Goal: Transaction & Acquisition: Purchase product/service

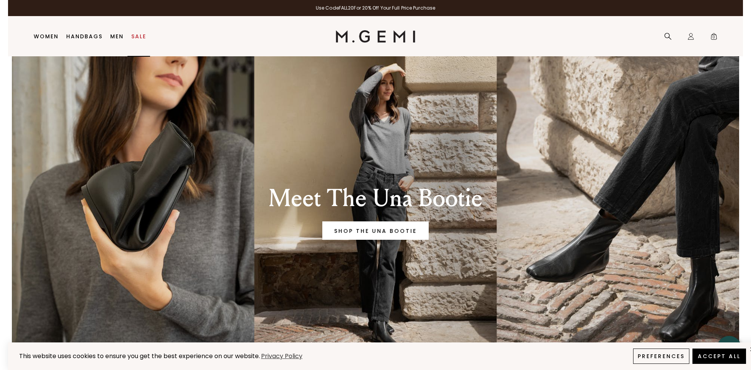
click at [144, 33] on link "Sale" at bounding box center [138, 36] width 15 height 6
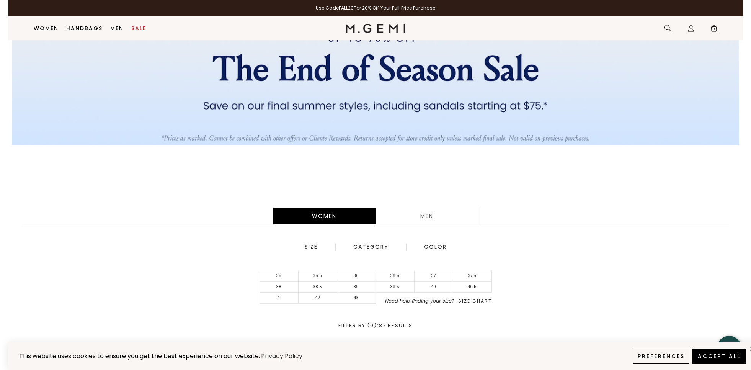
scroll to position [137, 0]
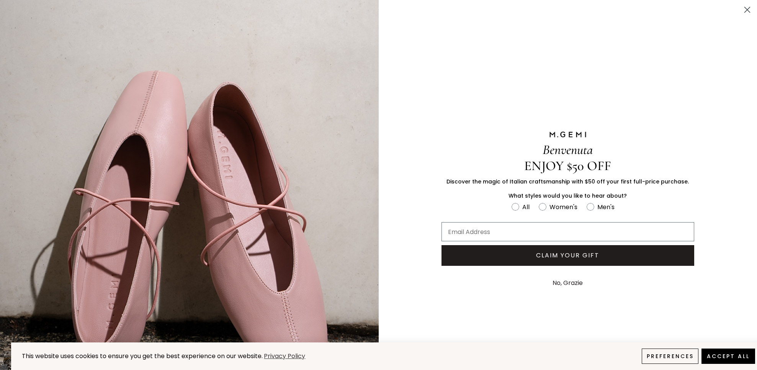
click at [741, 9] on circle "Close dialog" at bounding box center [747, 9] width 13 height 13
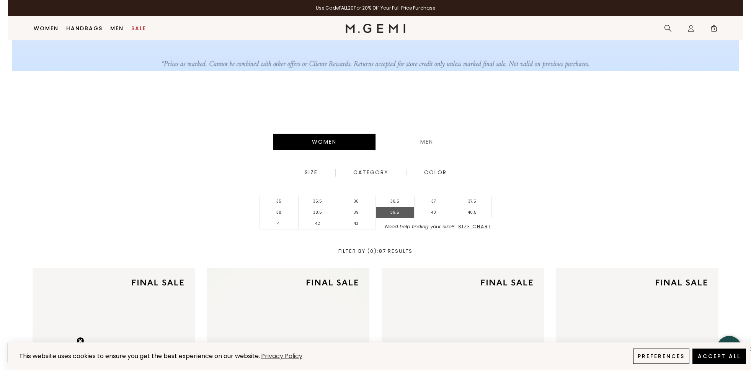
click at [389, 207] on li "39.5" at bounding box center [395, 212] width 39 height 11
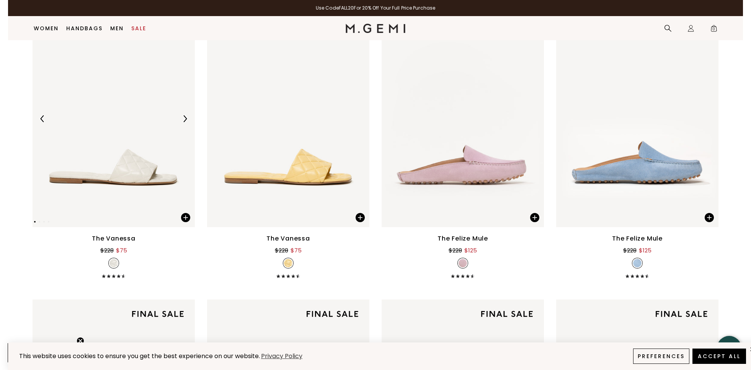
scroll to position [418, 0]
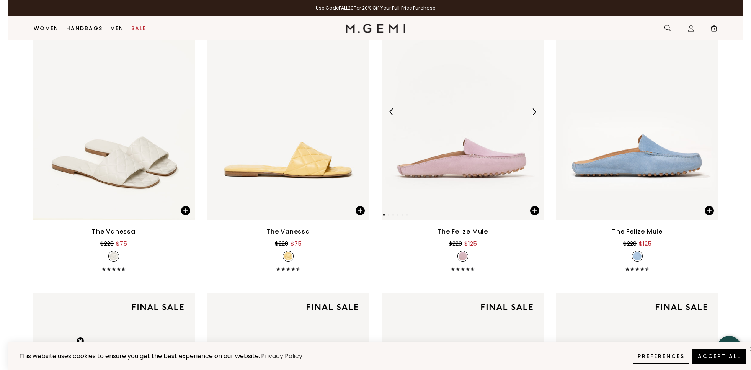
click at [531, 108] on img at bounding box center [534, 111] width 7 height 7
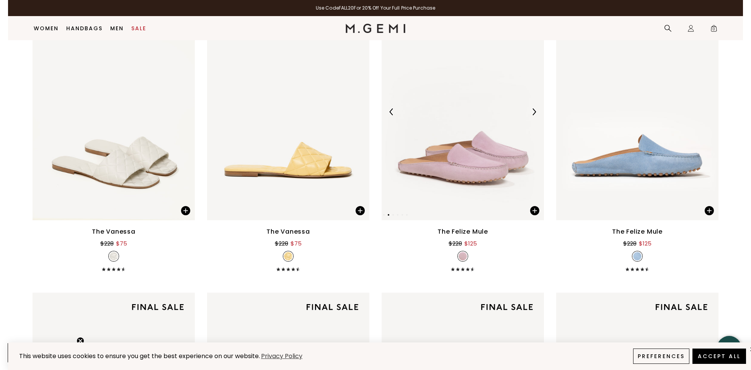
click at [531, 106] on div at bounding box center [463, 112] width 162 height 12
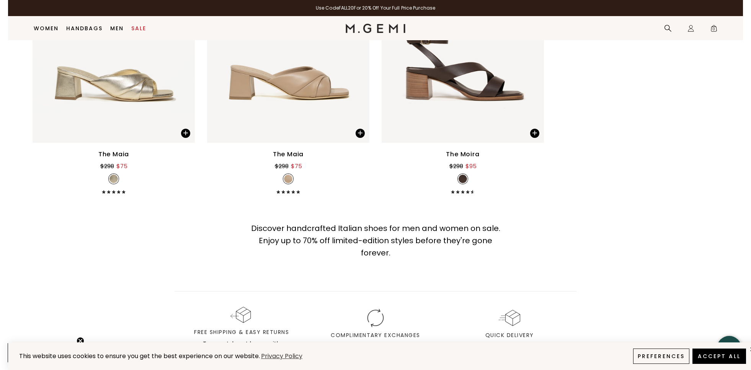
scroll to position [2592, 0]
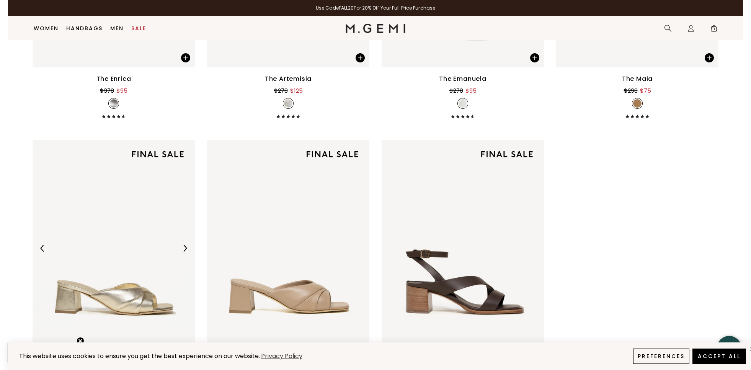
click at [180, 243] on div at bounding box center [185, 248] width 12 height 12
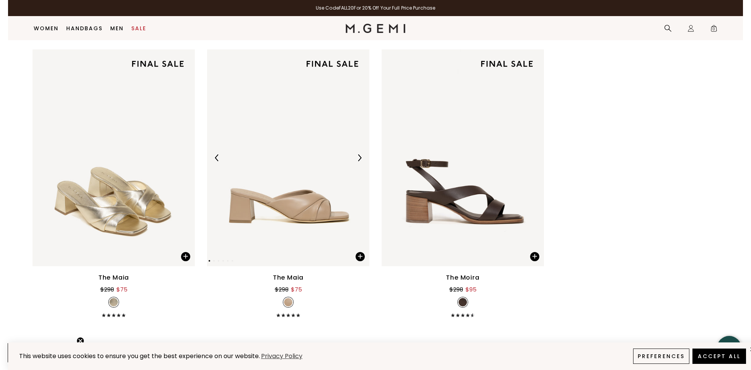
scroll to position [2743, 0]
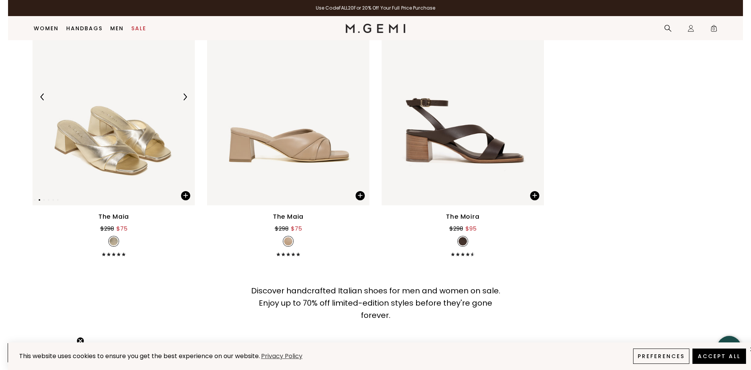
click at [182, 95] on img at bounding box center [184, 96] width 7 height 7
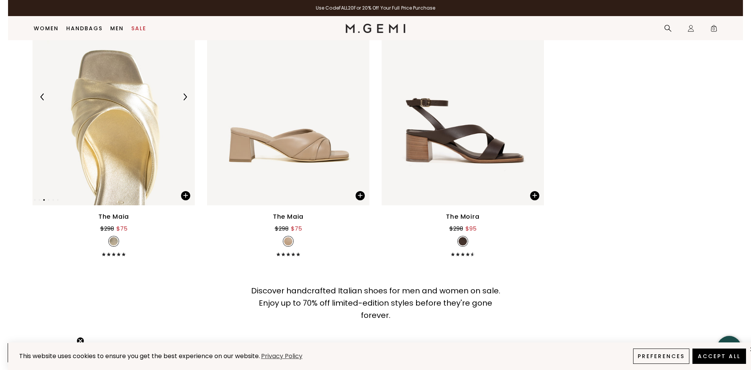
click at [182, 95] on img at bounding box center [184, 96] width 7 height 7
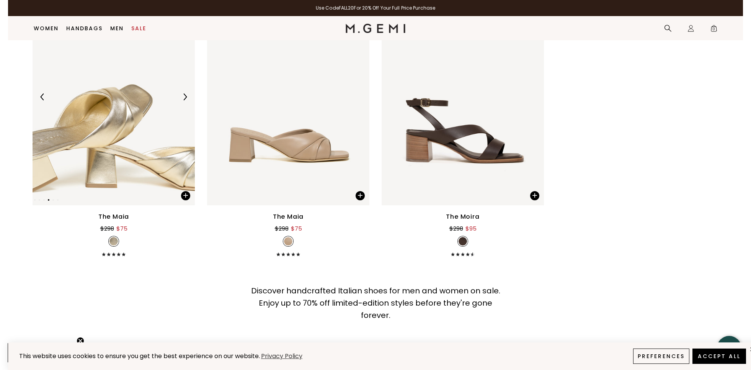
click at [182, 95] on img at bounding box center [184, 96] width 7 height 7
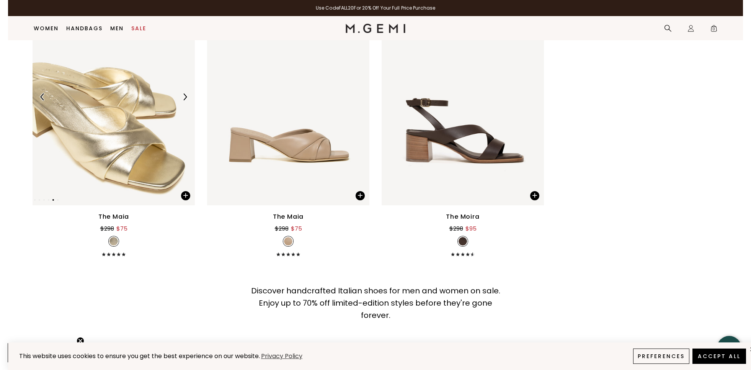
click at [182, 95] on img at bounding box center [184, 96] width 7 height 7
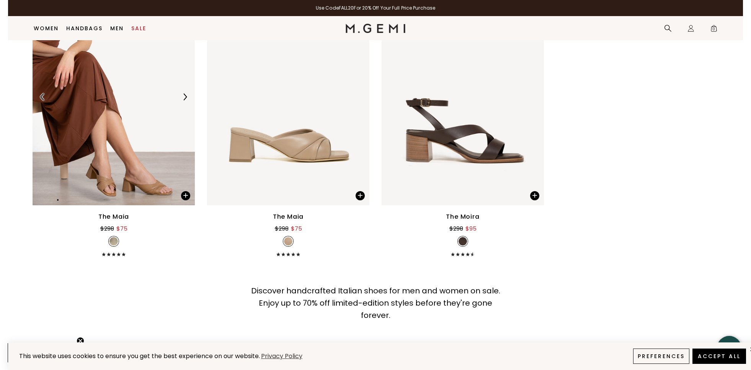
click at [182, 95] on img at bounding box center [184, 96] width 7 height 7
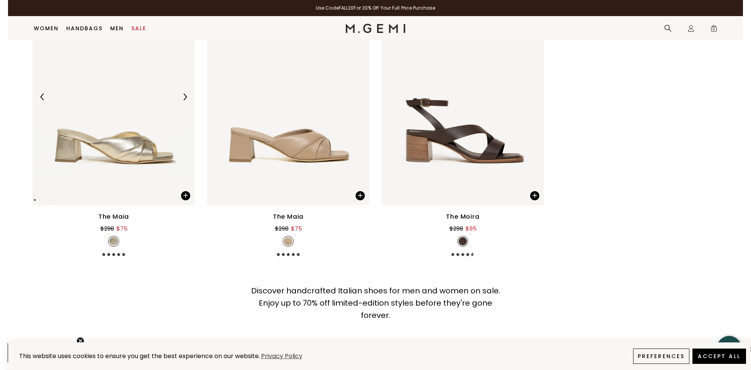
click at [182, 95] on img at bounding box center [184, 96] width 7 height 7
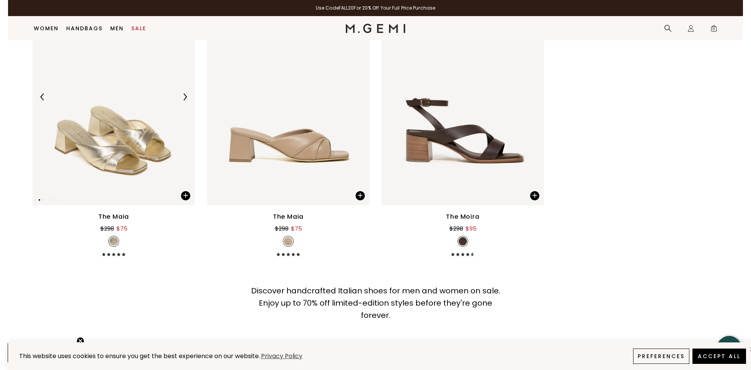
click at [182, 95] on img at bounding box center [184, 96] width 7 height 7
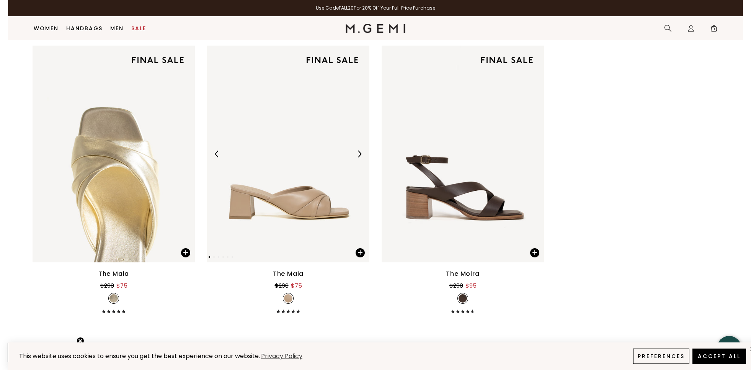
scroll to position [2593, 0]
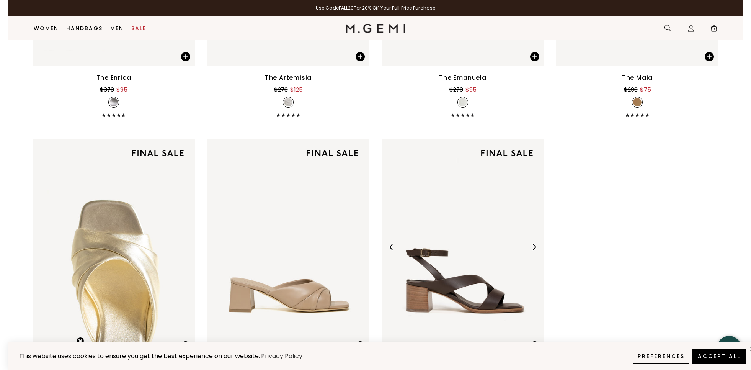
click at [533, 248] on img at bounding box center [534, 246] width 7 height 7
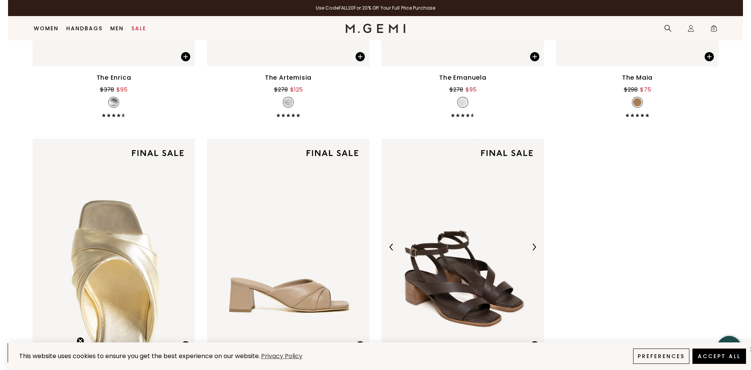
click at [533, 248] on img at bounding box center [534, 246] width 7 height 7
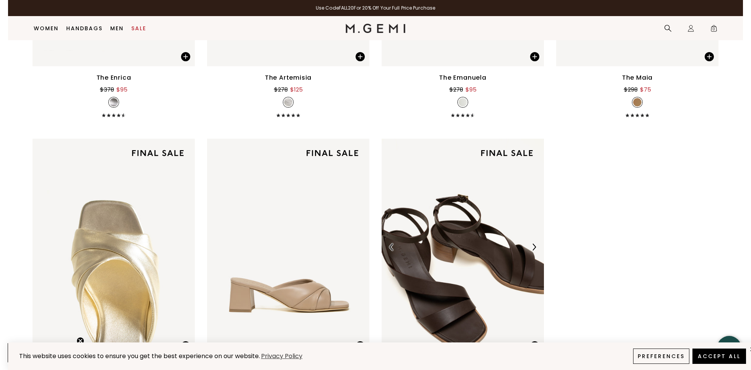
click at [533, 248] on img at bounding box center [534, 246] width 7 height 7
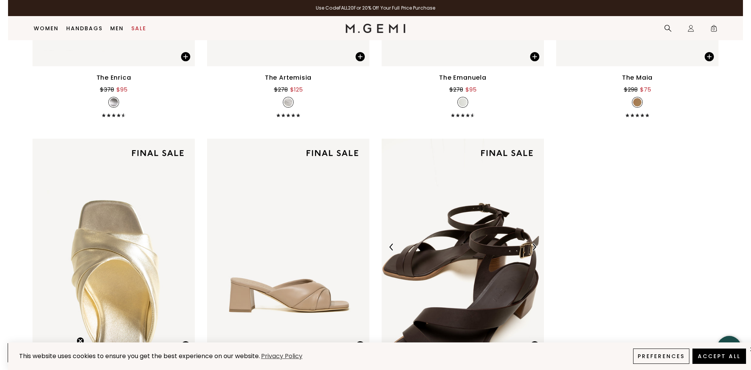
click at [533, 248] on img at bounding box center [534, 246] width 7 height 7
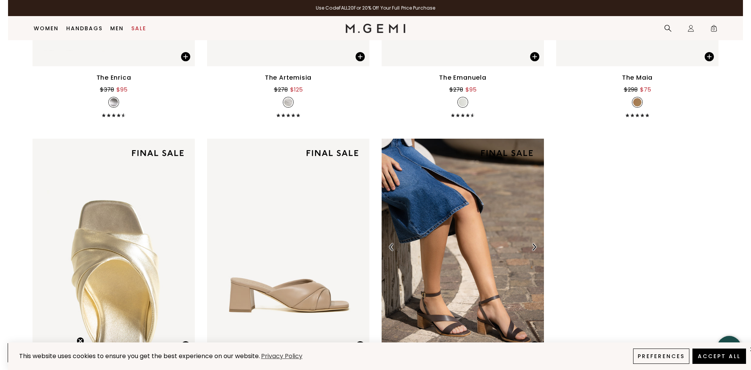
click at [533, 248] on img at bounding box center [534, 246] width 7 height 7
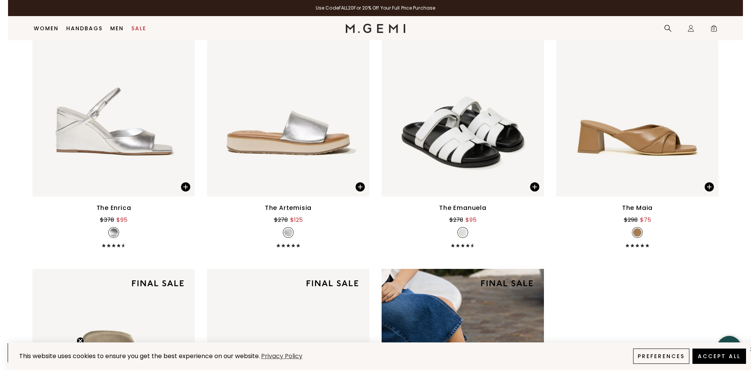
scroll to position [2403, 0]
